Goal: Task Accomplishment & Management: Complete application form

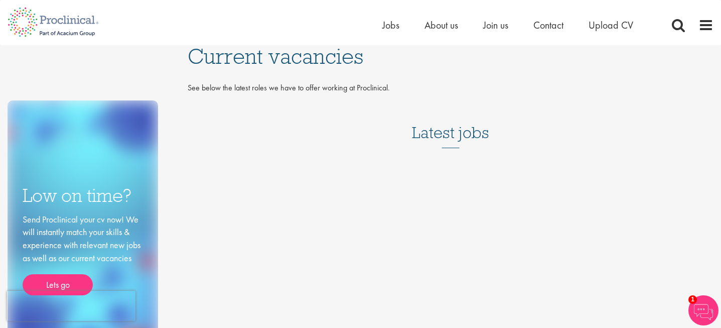
click at [429, 138] on h3 "Latest jobs" at bounding box center [450, 123] width 77 height 49
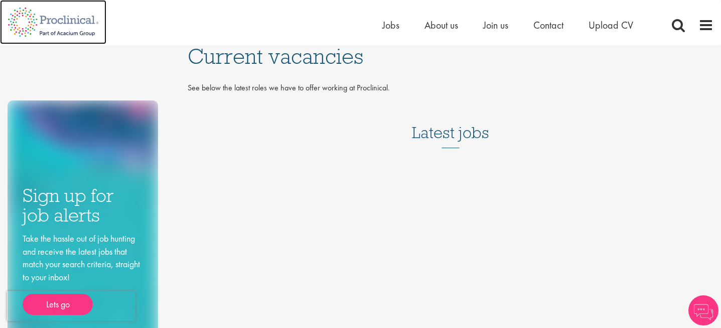
click at [71, 35] on img at bounding box center [53, 22] width 106 height 44
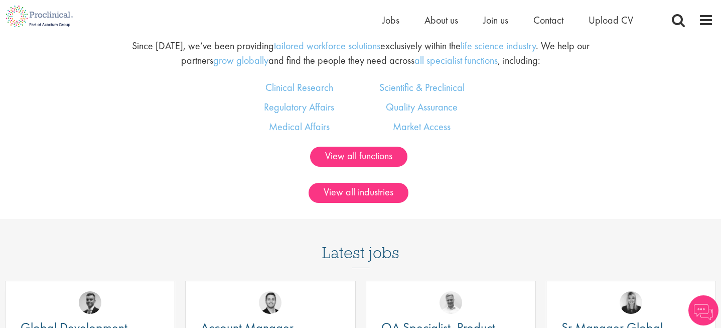
scroll to position [607, 0]
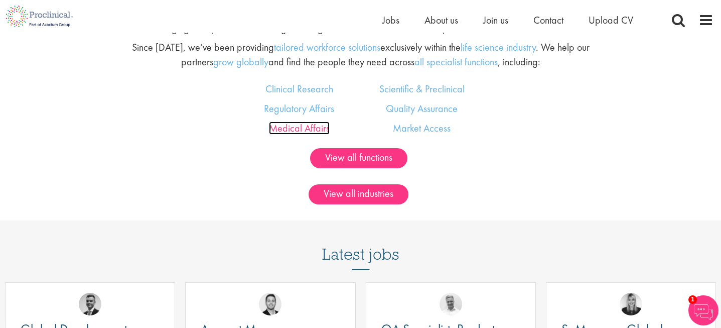
click at [287, 131] on link "Medical Affairs" at bounding box center [299, 127] width 61 height 13
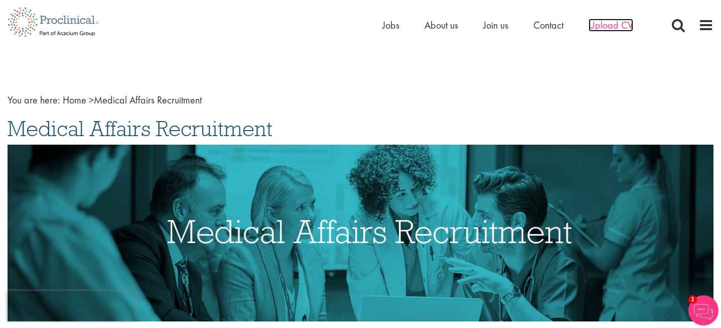
click at [619, 30] on span "Upload CV" at bounding box center [611, 25] width 45 height 13
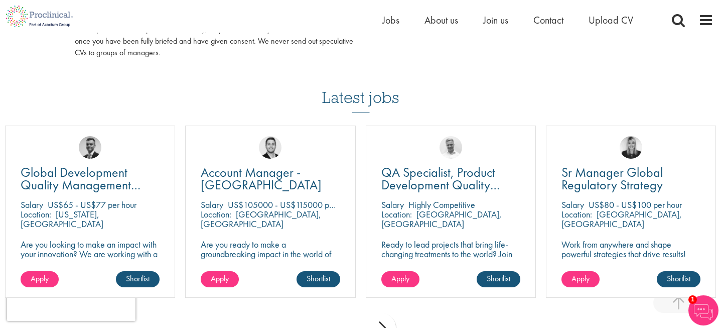
scroll to position [665, 0]
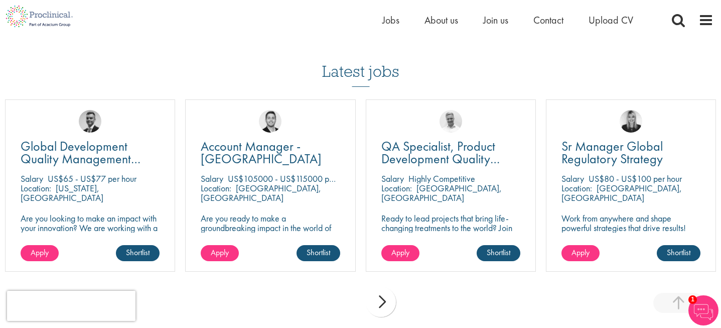
click at [384, 303] on div "next" at bounding box center [381, 302] width 30 height 30
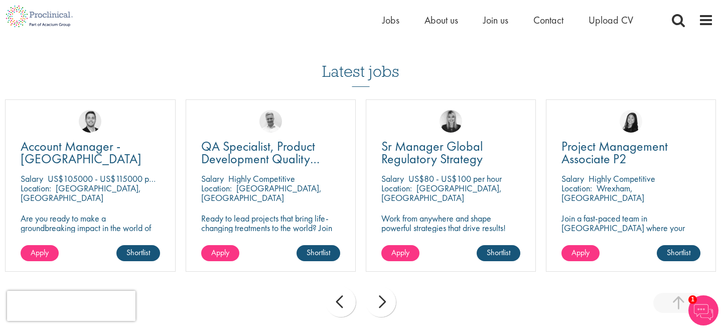
click at [384, 303] on div "next" at bounding box center [381, 302] width 30 height 30
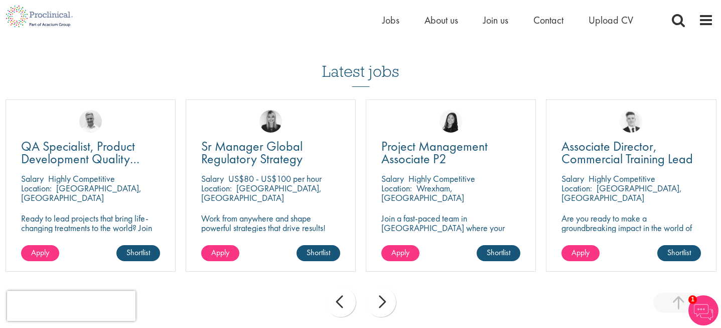
click at [384, 303] on div "next" at bounding box center [381, 302] width 30 height 30
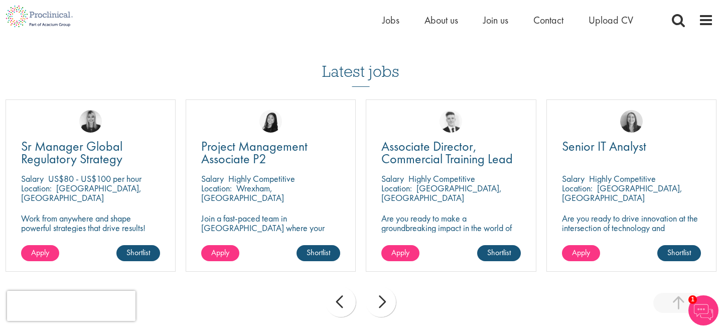
click at [384, 303] on div "next" at bounding box center [381, 302] width 30 height 30
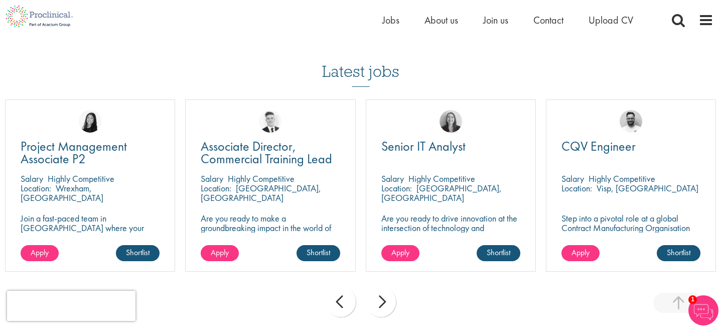
click at [384, 303] on div "next" at bounding box center [381, 302] width 30 height 30
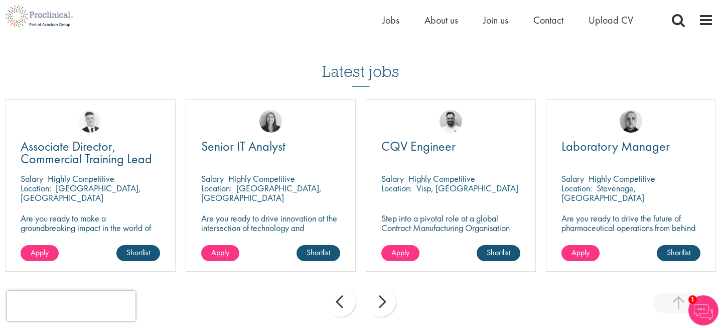
click at [384, 303] on div "next" at bounding box center [381, 302] width 30 height 30
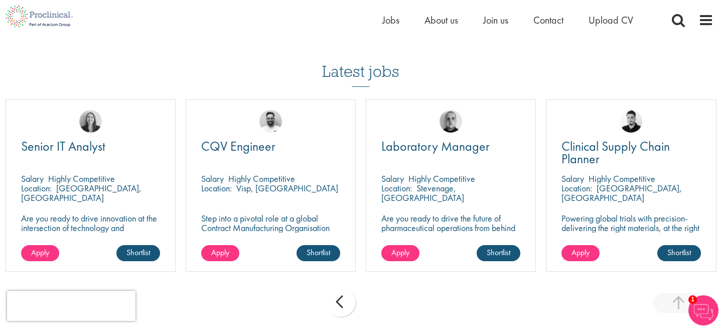
click at [341, 297] on div "prev" at bounding box center [341, 302] width 30 height 30
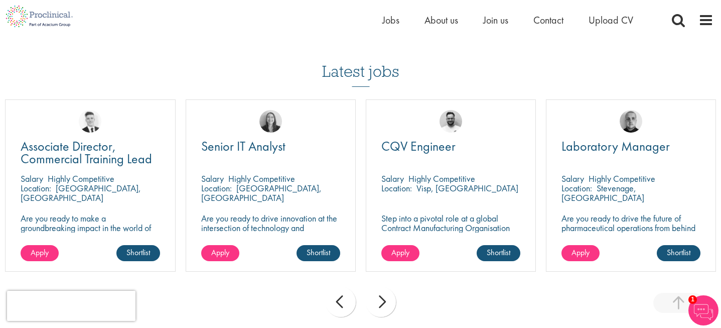
click at [341, 297] on div "prev" at bounding box center [341, 302] width 30 height 30
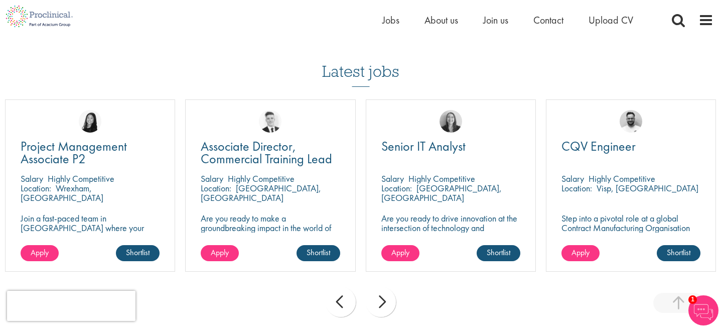
click at [341, 297] on div "prev" at bounding box center [341, 302] width 30 height 30
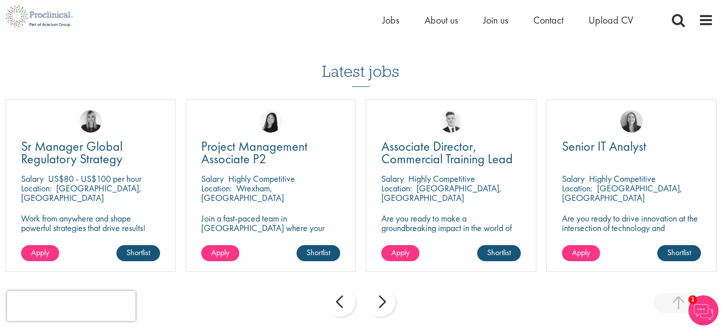
click at [341, 297] on div "prev" at bounding box center [341, 302] width 30 height 30
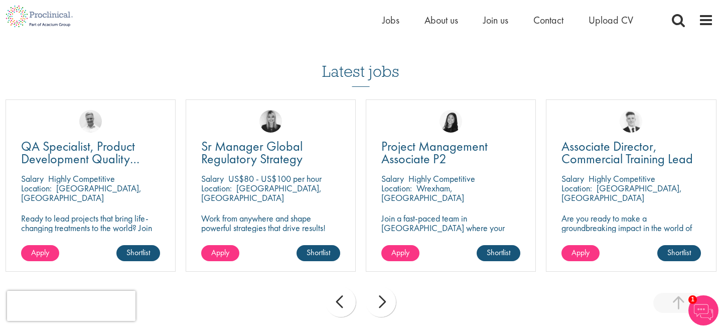
click at [404, 306] on div "prev next" at bounding box center [360, 304] width 721 height 44
click at [381, 304] on div "next" at bounding box center [381, 302] width 30 height 30
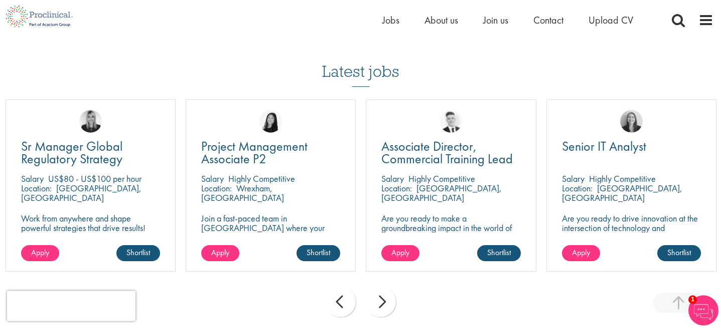
click at [381, 304] on div "next" at bounding box center [381, 302] width 30 height 30
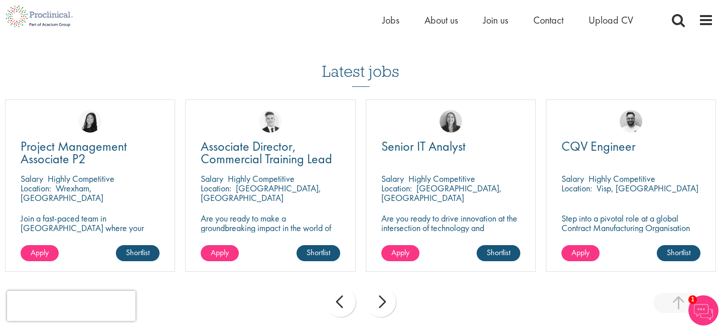
click at [381, 304] on div "next" at bounding box center [381, 302] width 30 height 30
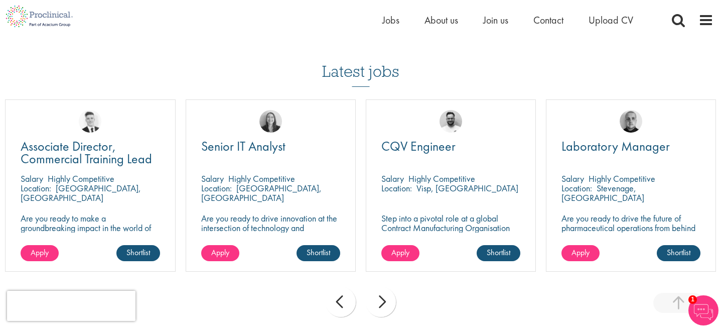
click at [381, 304] on div "next" at bounding box center [381, 302] width 30 height 30
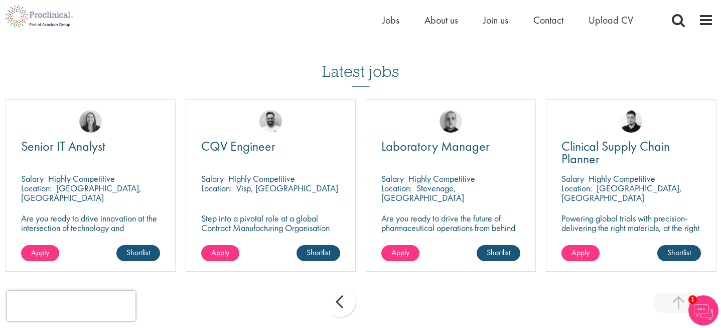
click at [381, 304] on div "prev next" at bounding box center [360, 304] width 721 height 44
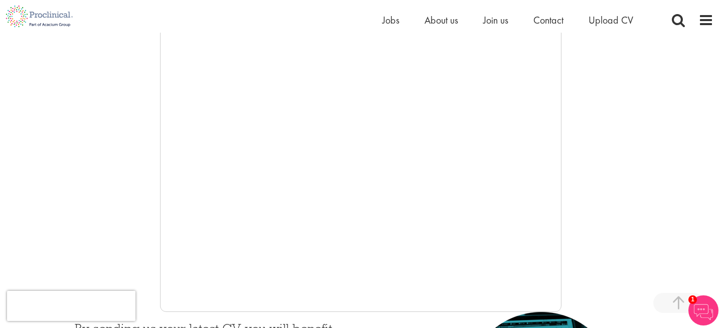
scroll to position [144, 0]
